Goal: Check status: Check status

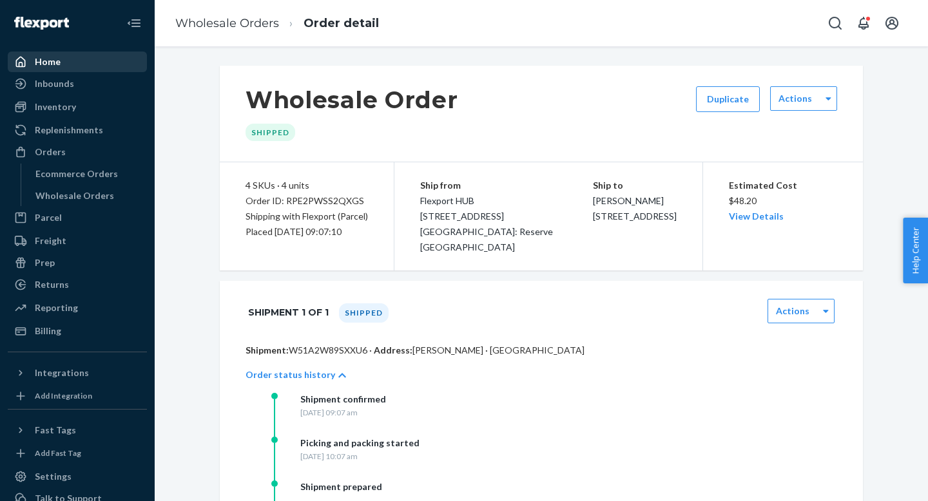
click at [59, 53] on div "Home" at bounding box center [77, 62] width 137 height 18
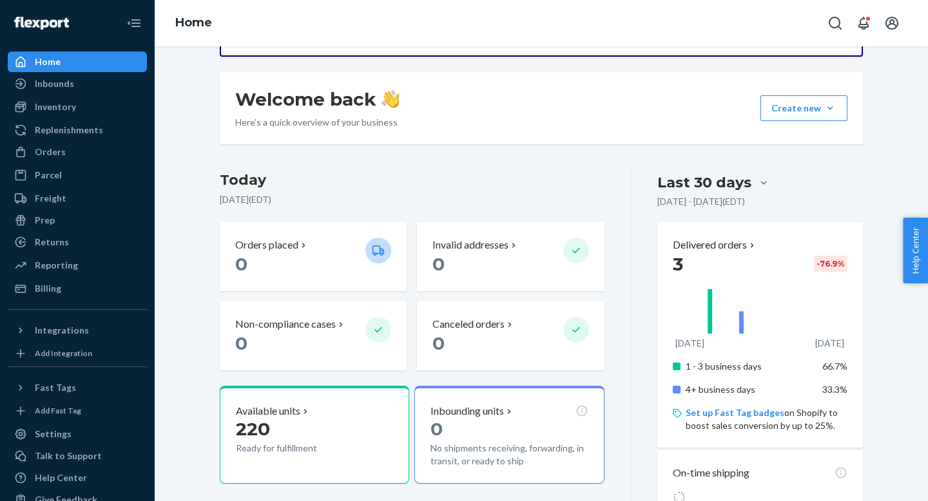
scroll to position [166, 0]
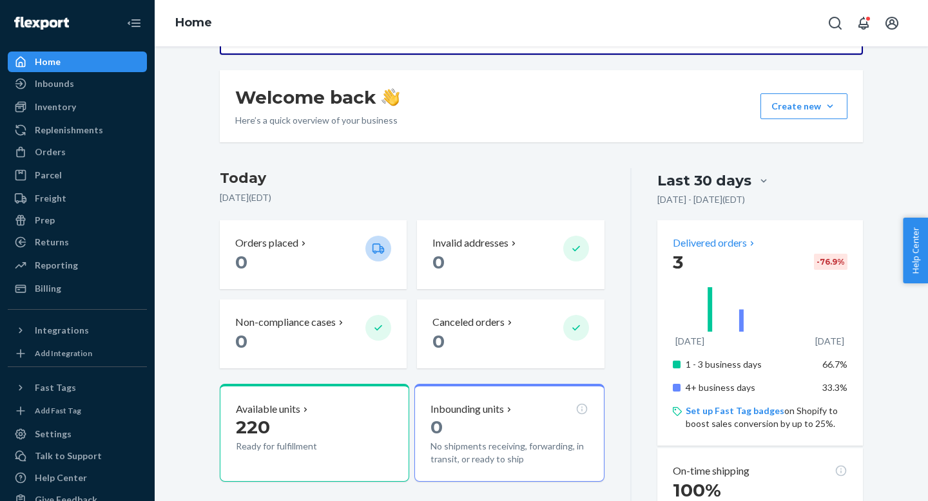
click at [709, 238] on p "Delivered orders" at bounding box center [715, 243] width 84 height 15
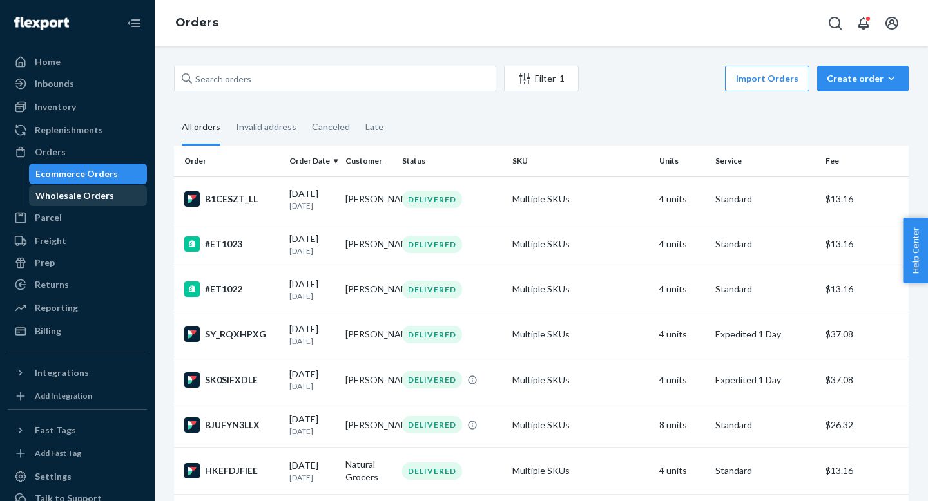
click at [73, 190] on div "Wholesale Orders" at bounding box center [74, 195] width 79 height 13
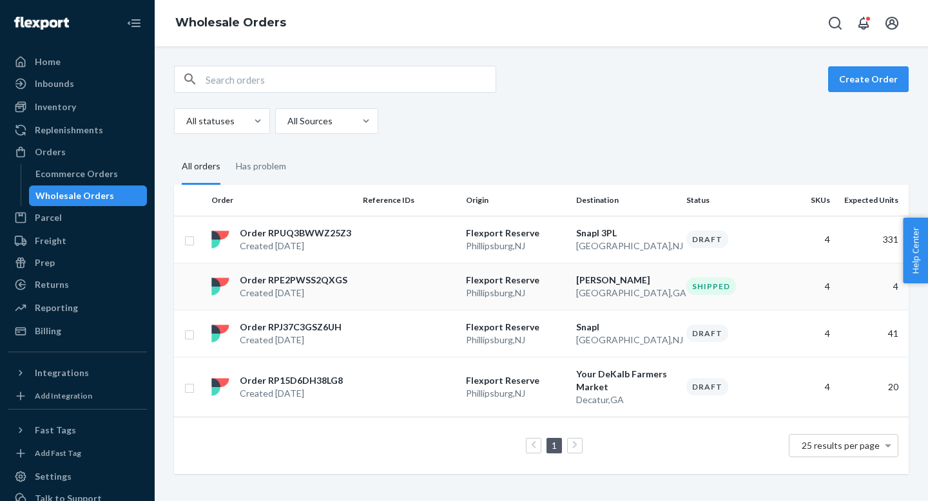
click at [424, 293] on td at bounding box center [409, 286] width 103 height 47
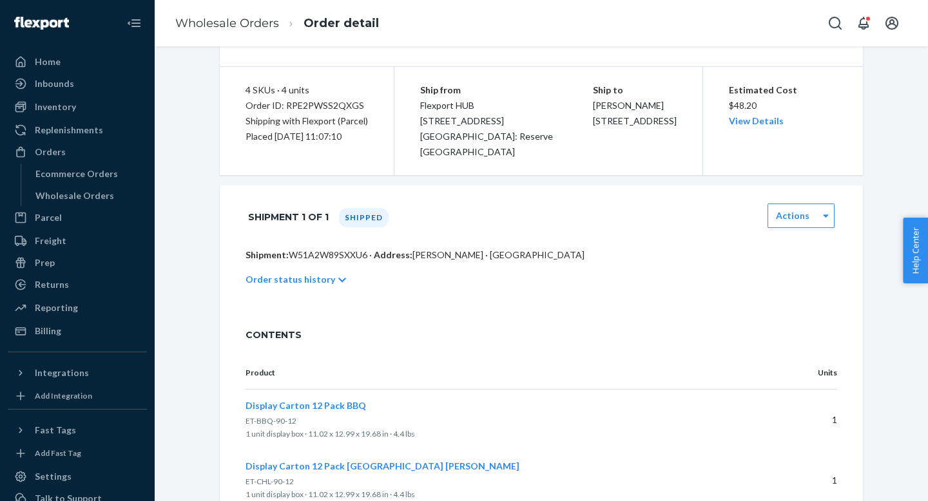
scroll to position [98, 0]
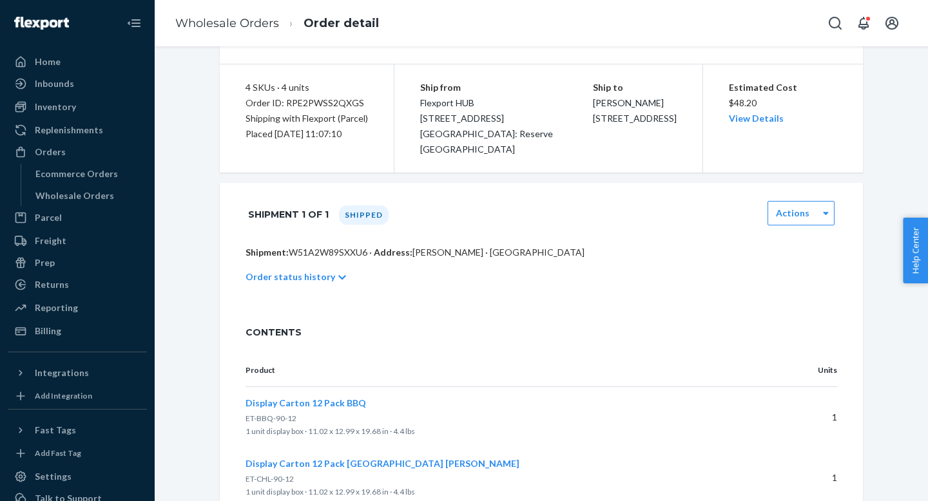
click at [338, 278] on icon at bounding box center [342, 278] width 8 height 5
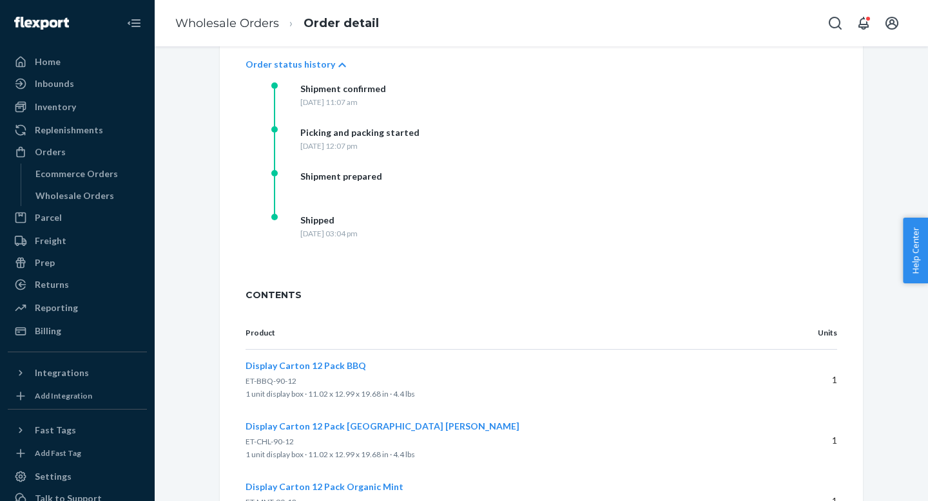
scroll to position [0, 0]
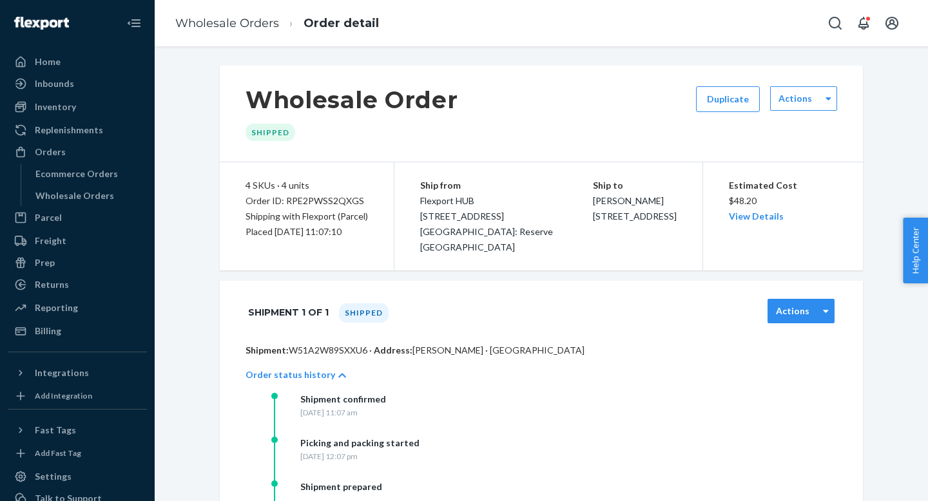
click at [810, 305] on div "Actions" at bounding box center [793, 311] width 50 height 13
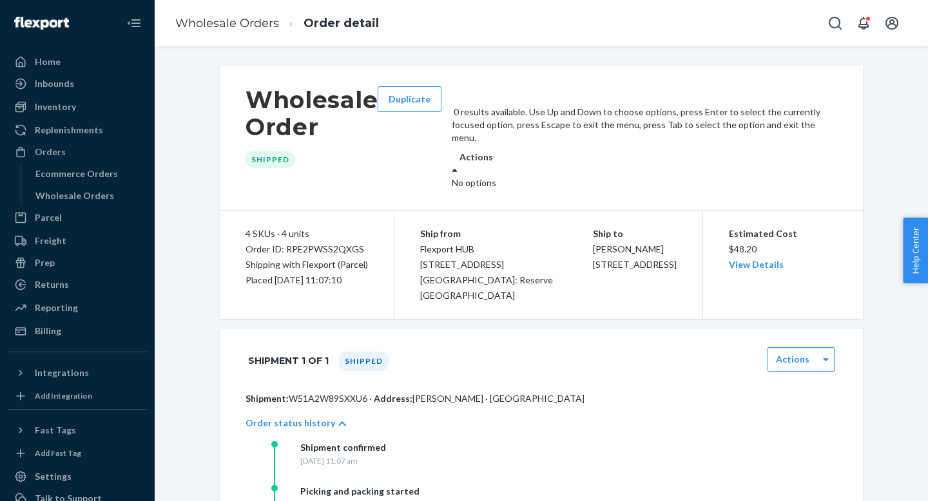
click at [818, 151] on div "Actions" at bounding box center [644, 157] width 385 height 13
click at [637, 119] on div "Wholesale Order Shipped Duplicate 0 results available. Use Up and Down to choos…" at bounding box center [541, 138] width 643 height 145
